Goal: Information Seeking & Learning: Check status

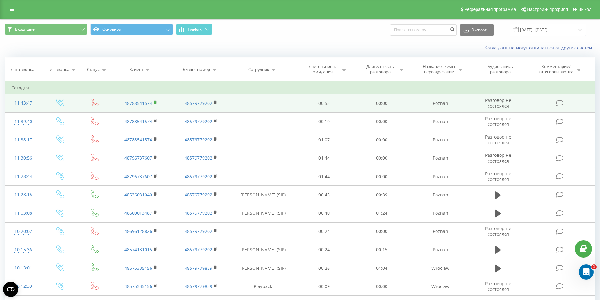
click at [154, 103] on icon at bounding box center [155, 102] width 3 height 4
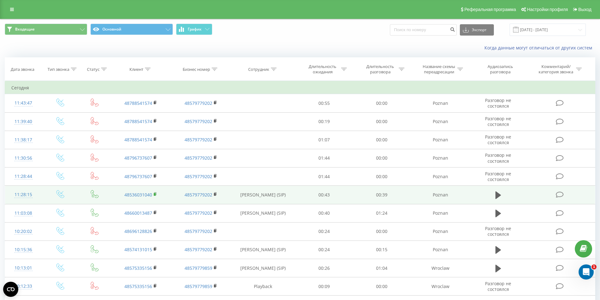
click at [154, 194] on rect at bounding box center [155, 194] width 2 height 3
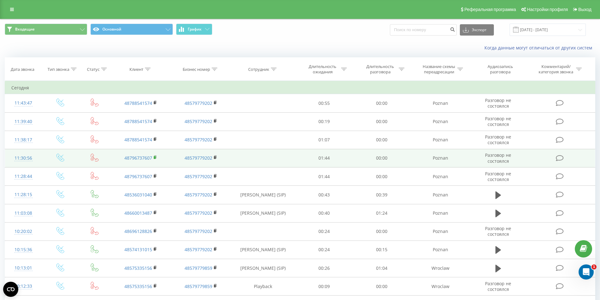
click at [156, 158] on rect at bounding box center [155, 157] width 2 height 3
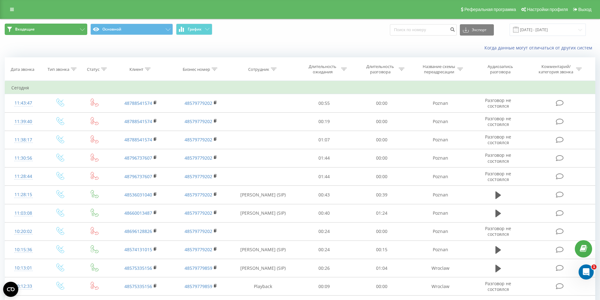
click at [74, 30] on button "Входящие" at bounding box center [46, 29] width 82 height 11
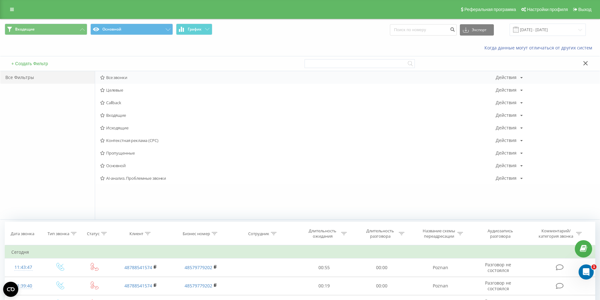
click at [116, 77] on span "Все звонки" at bounding box center [297, 77] width 395 height 4
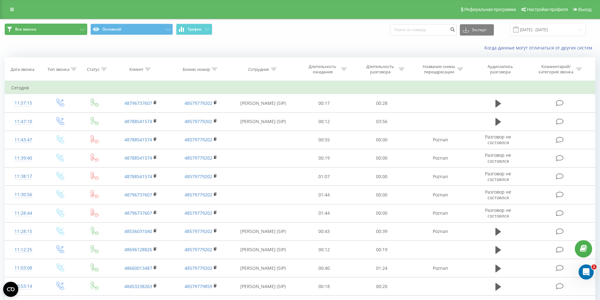
click at [43, 29] on button "Все звонки" at bounding box center [46, 29] width 82 height 11
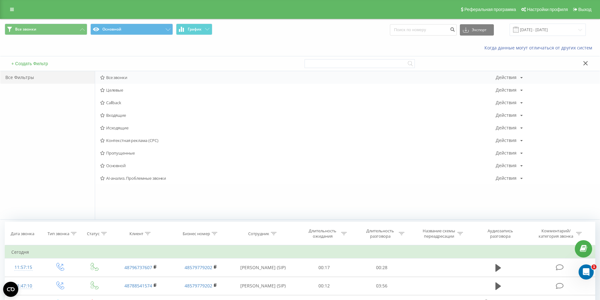
click at [113, 79] on span "Все звонки" at bounding box center [297, 77] width 395 height 4
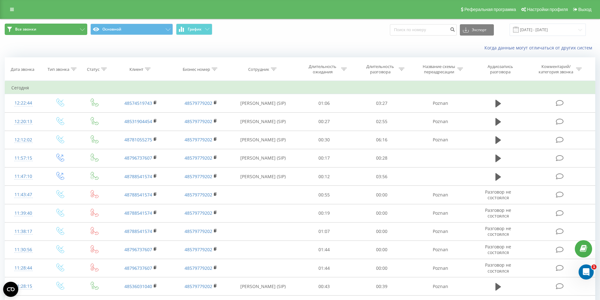
drag, startPoint x: 67, startPoint y: 29, endPoint x: 77, endPoint y: 31, distance: 10.5
click at [67, 29] on button "Все звонки" at bounding box center [46, 29] width 82 height 11
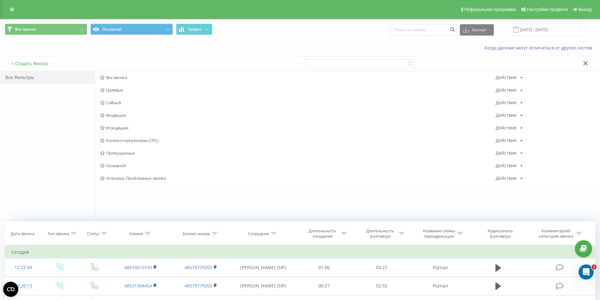
click at [118, 78] on span "Все звонки" at bounding box center [297, 77] width 395 height 4
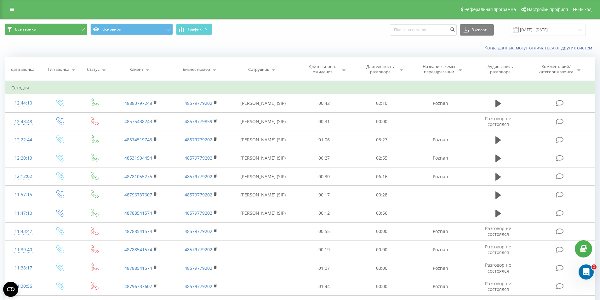
click at [75, 27] on button "Все звонки" at bounding box center [46, 29] width 82 height 11
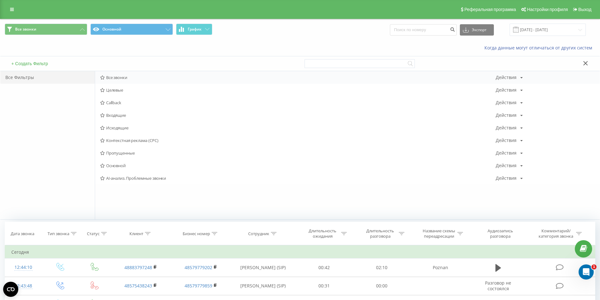
click at [121, 77] on span "Все звонки" at bounding box center [297, 77] width 395 height 4
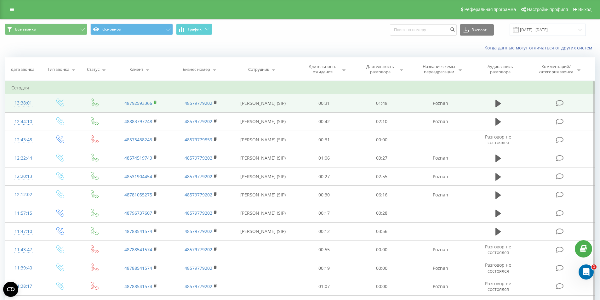
click at [156, 104] on icon at bounding box center [155, 102] width 3 height 4
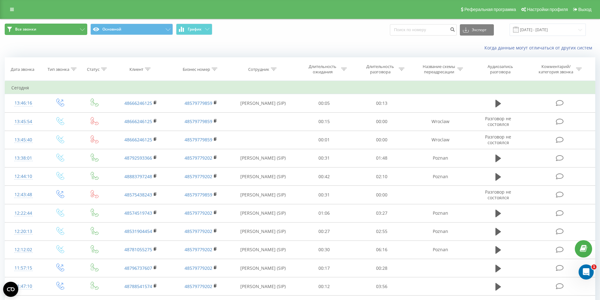
click at [81, 28] on button "Все звонки" at bounding box center [46, 29] width 82 height 11
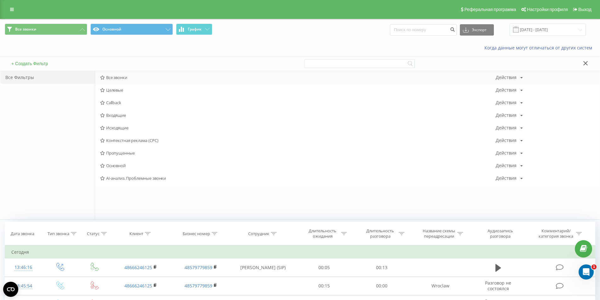
click at [107, 78] on span "Все звонки" at bounding box center [297, 77] width 395 height 4
